Goal: Information Seeking & Learning: Learn about a topic

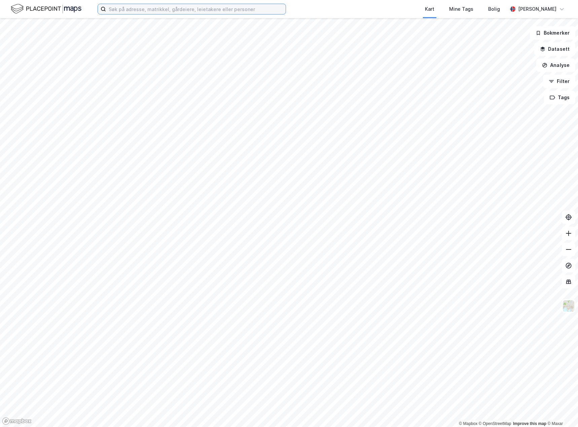
click at [140, 8] on input at bounding box center [196, 9] width 180 height 10
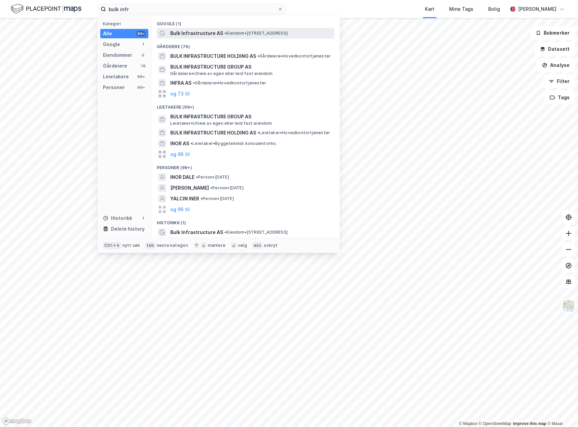
click at [189, 30] on span "Bulk Infrastructure AS" at bounding box center [196, 33] width 53 height 8
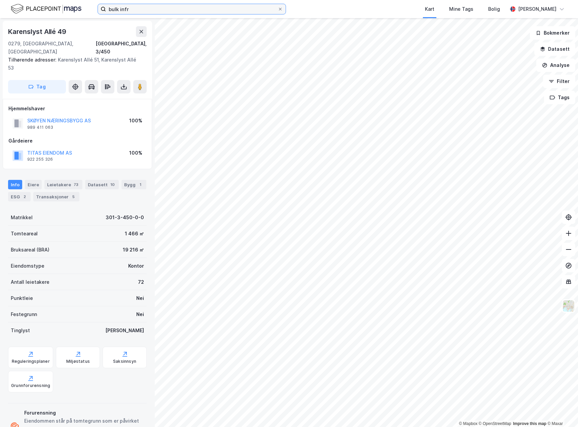
click at [147, 12] on input "bulk infr" at bounding box center [191, 9] width 171 height 10
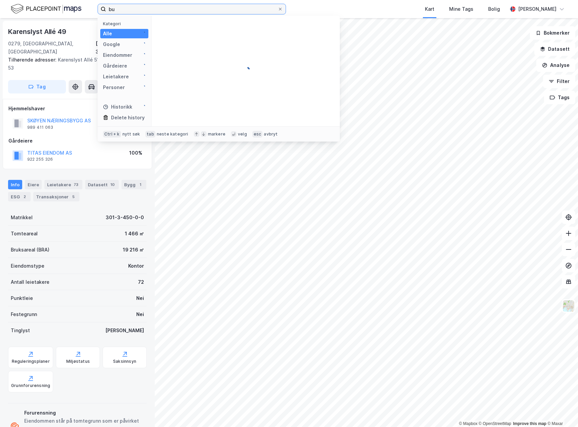
type input "b"
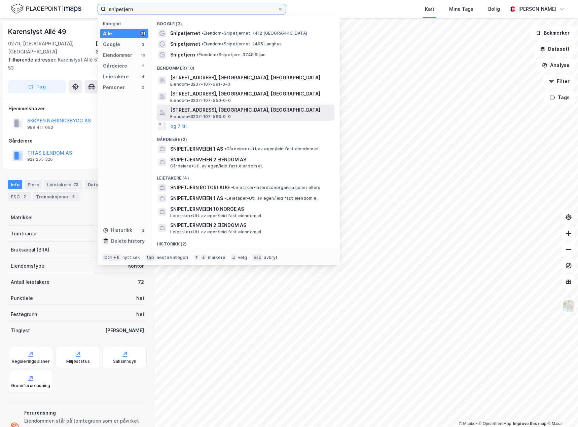
type input "snipetjern"
click at [243, 114] on span "[STREET_ADDRESS], [GEOGRAPHIC_DATA], [GEOGRAPHIC_DATA]" at bounding box center [250, 110] width 161 height 8
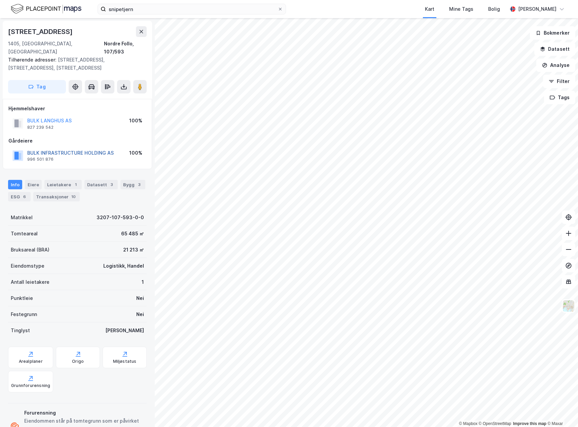
click at [0, 0] on button "BULK INFRASTRUCTURE HOLDING AS" at bounding box center [0, 0] width 0 height 0
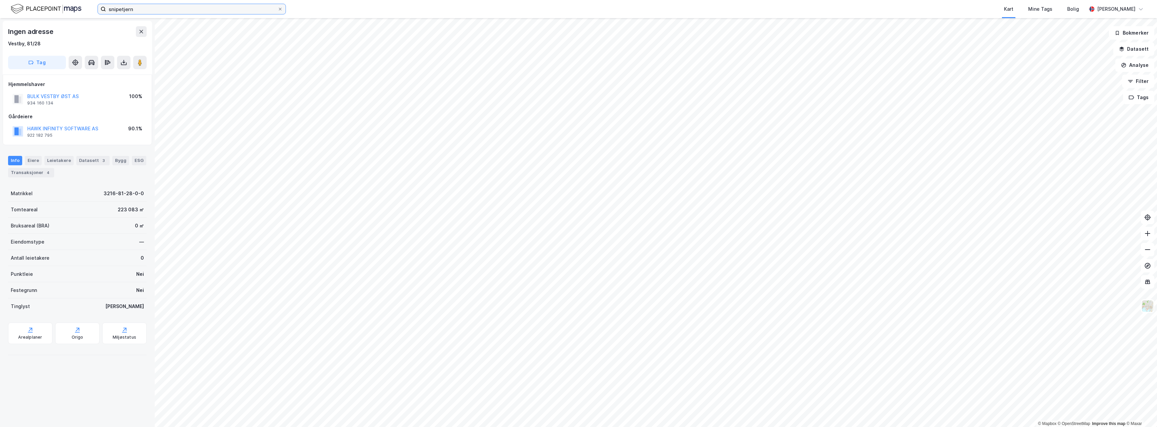
click at [221, 7] on input "snipetjern" at bounding box center [191, 9] width 171 height 10
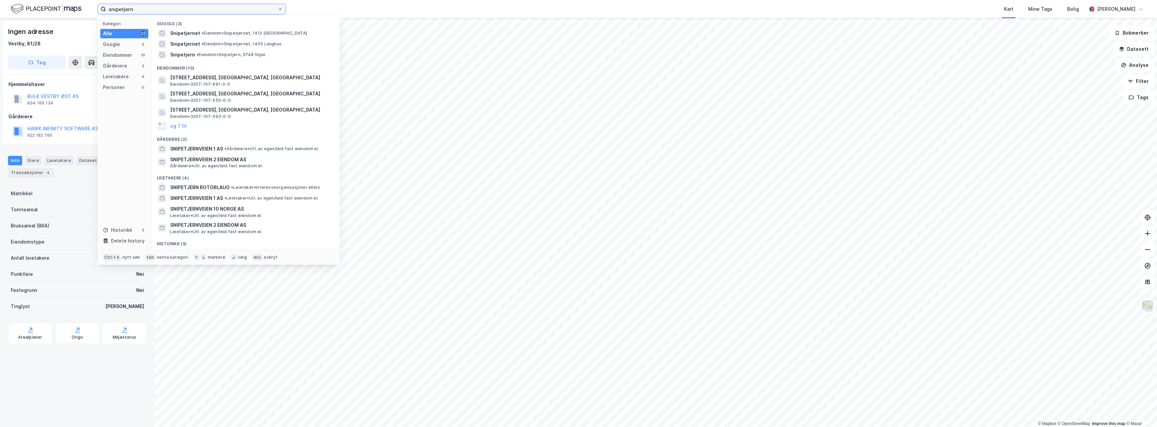
click at [221, 7] on input "snipetjern" at bounding box center [191, 9] width 171 height 10
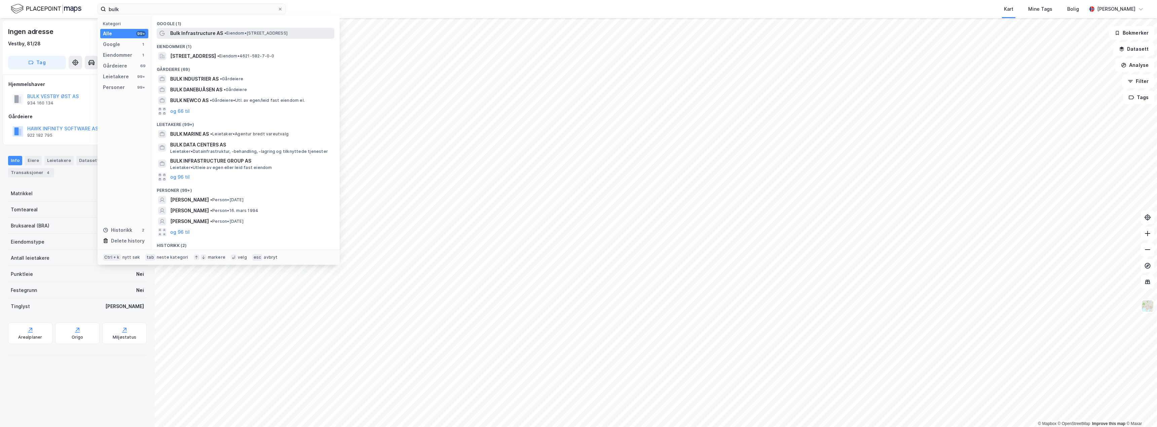
click at [216, 31] on span "Bulk Infrastructure AS" at bounding box center [196, 33] width 53 height 8
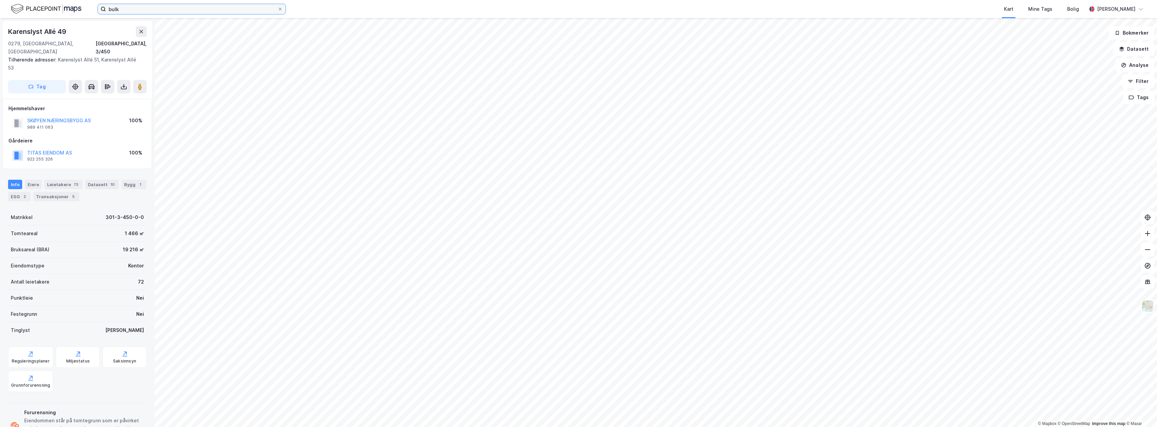
click at [137, 6] on input "bulk" at bounding box center [191, 9] width 171 height 10
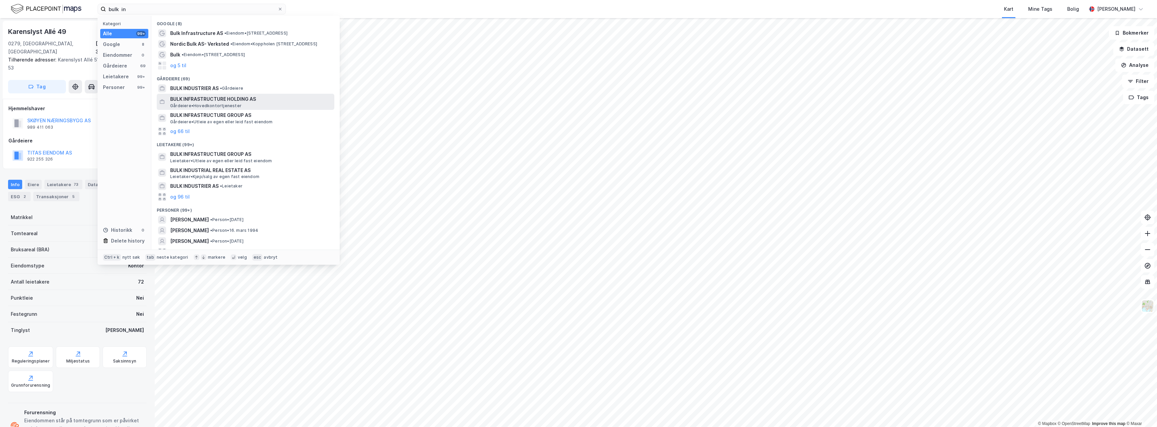
click at [232, 97] on span "BULK INFRASTRUCTURE HOLDING AS" at bounding box center [250, 99] width 161 height 8
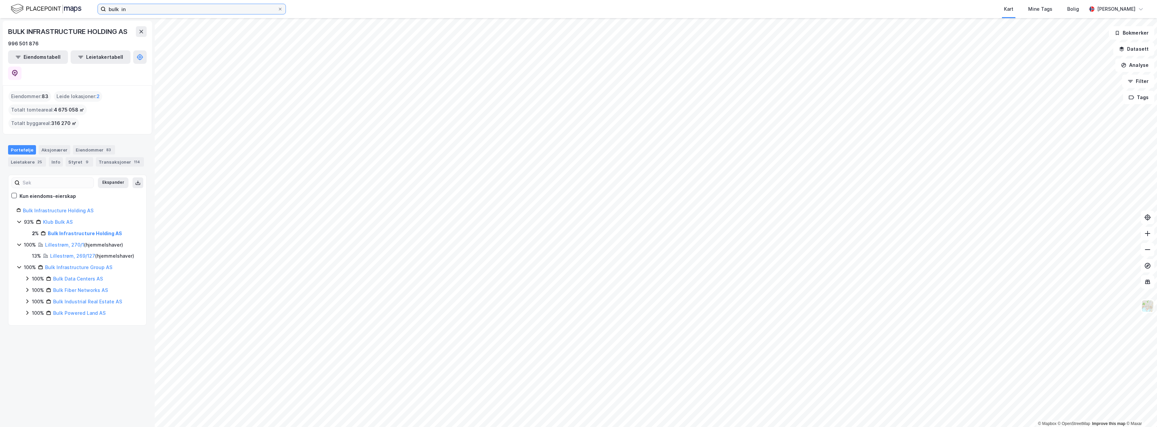
click at [175, 9] on input "bulk in" at bounding box center [191, 9] width 171 height 10
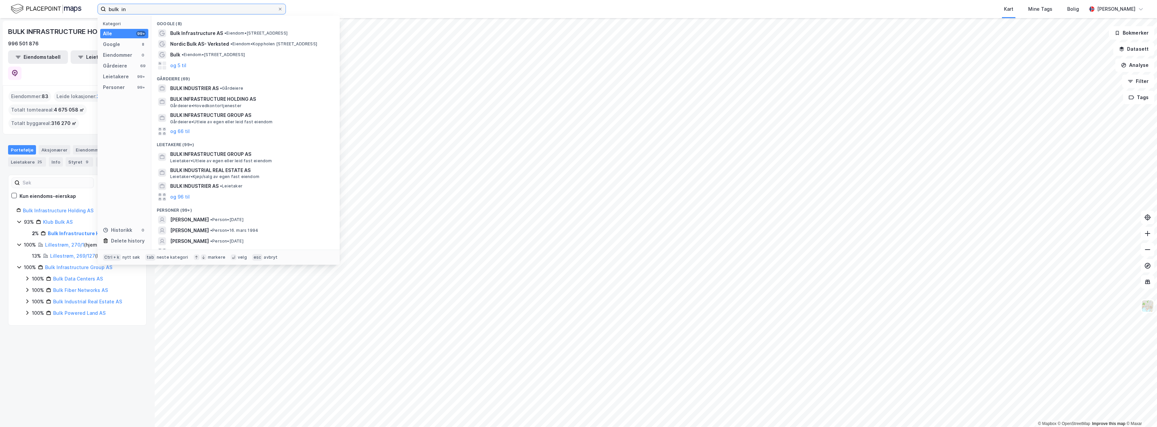
click at [175, 9] on input "bulk in" at bounding box center [191, 9] width 171 height 10
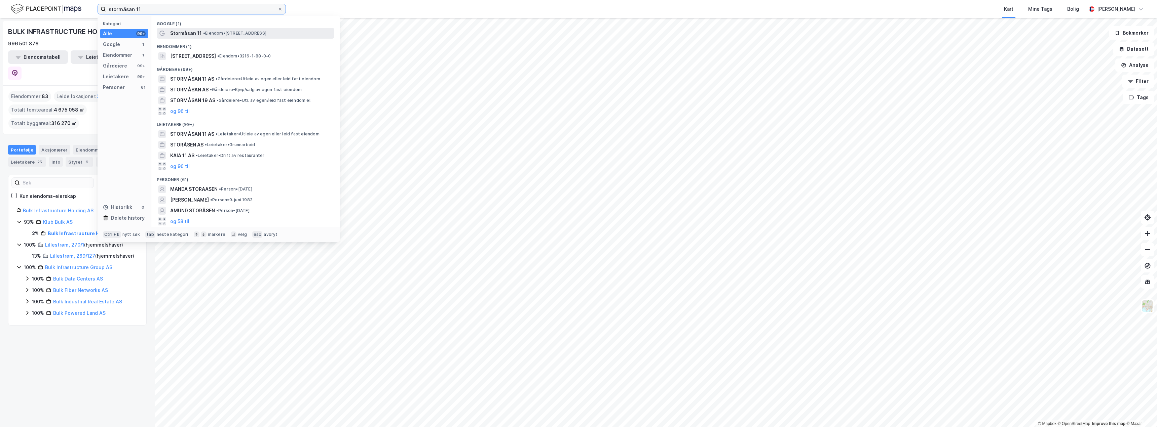
type input "stormåsan 11"
